Goal: Find specific page/section: Find specific page/section

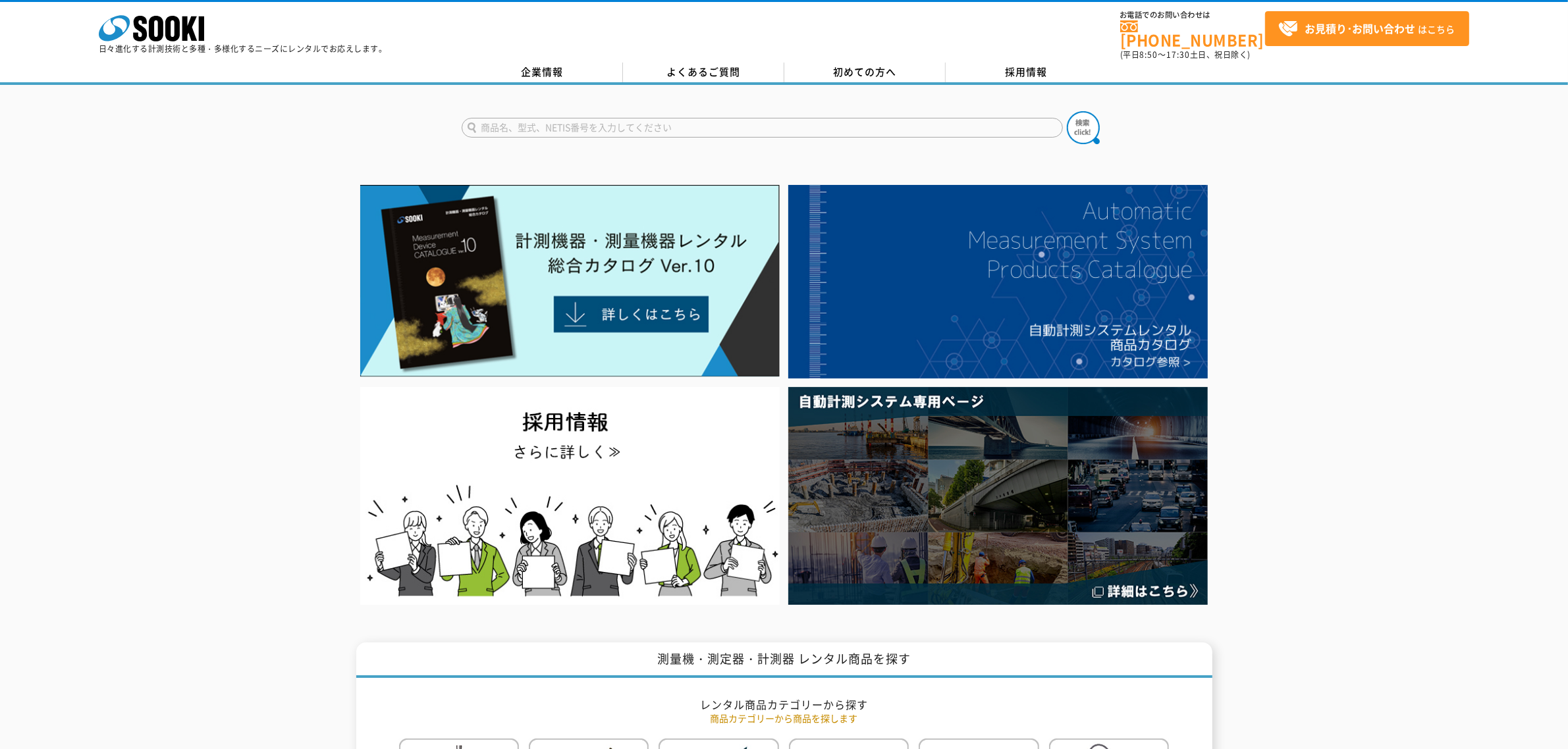
click at [550, 125] on input "text" at bounding box center [763, 128] width 601 height 20
type input "ﾁﾙﾌｫﾒｰｼｮﾝ"
click at [1067, 111] on button at bounding box center [1083, 128] width 33 height 33
